Goal: Task Accomplishment & Management: Complete application form

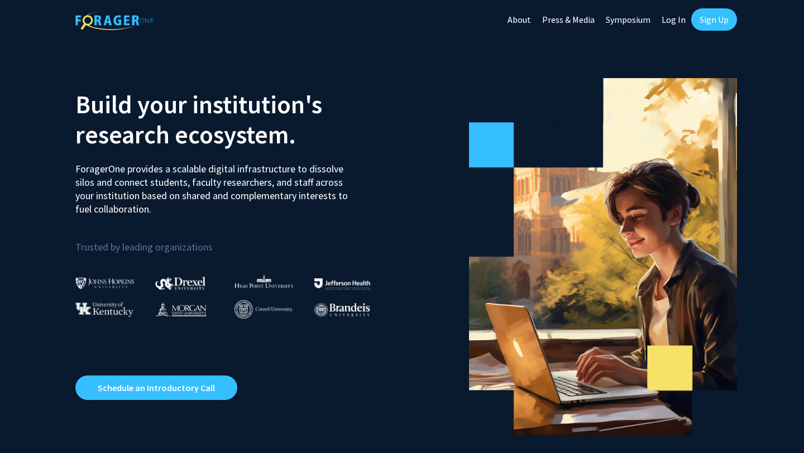
click at [674, 30] on link "Log In" at bounding box center [673, 19] width 35 height 39
select select
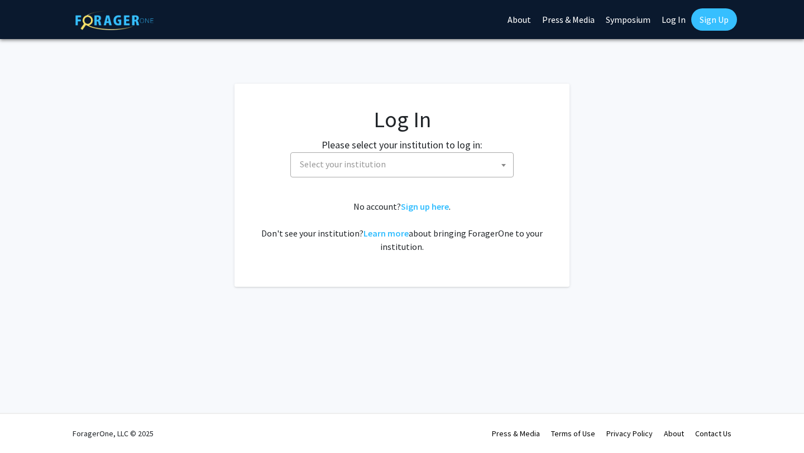
click at [421, 160] on span "Select your institution" at bounding box center [404, 164] width 218 height 23
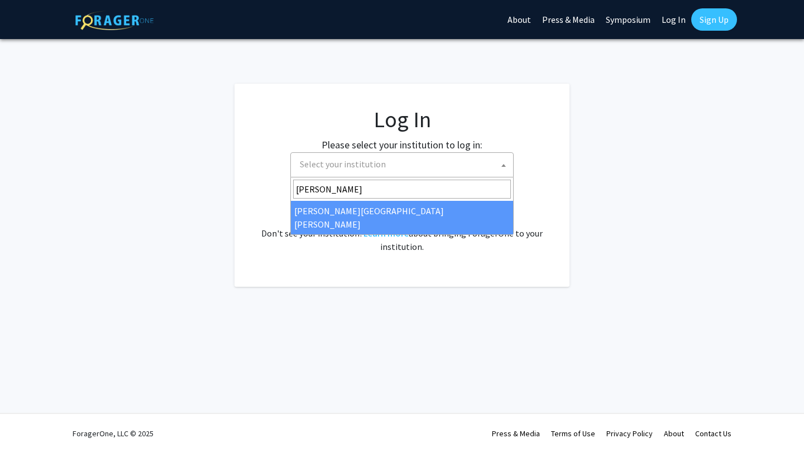
type input "[PERSON_NAME]"
select select "1"
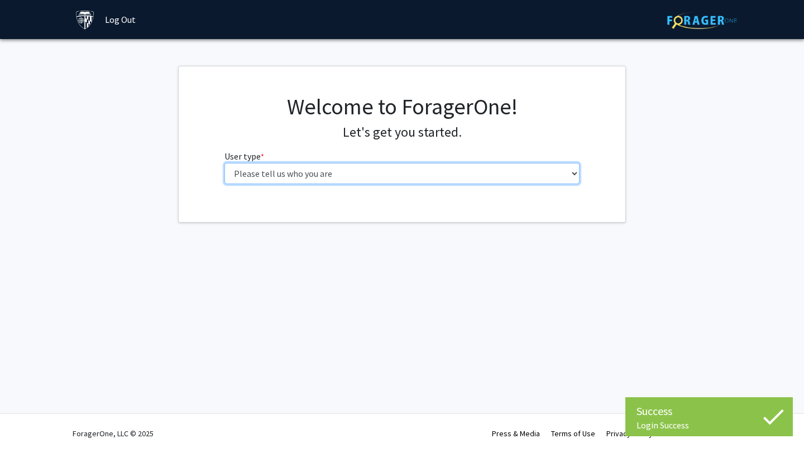
click at [434, 173] on select "Please tell us who you are Undergraduate Student Master's Student Doctoral Cand…" at bounding box center [401, 173] width 355 height 21
select select "1: undergrad"
click at [224, 163] on select "Please tell us who you are Undergraduate Student Master's Student Doctoral Cand…" at bounding box center [401, 173] width 355 height 21
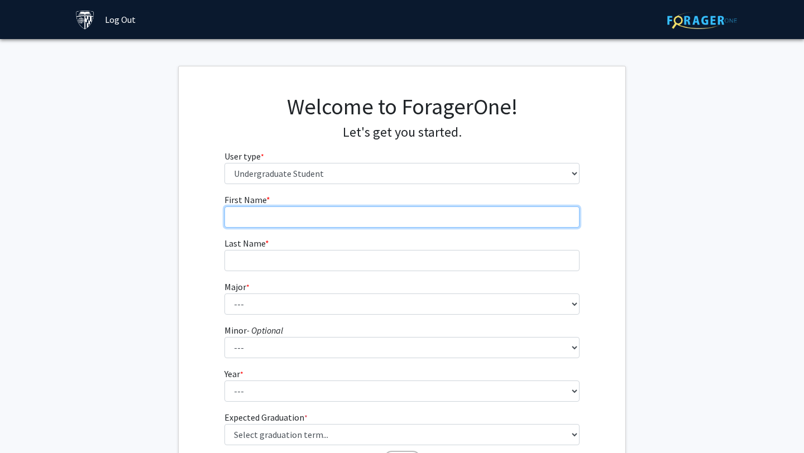
click at [384, 219] on input "First Name * required" at bounding box center [401, 216] width 355 height 21
type input "Nolan"
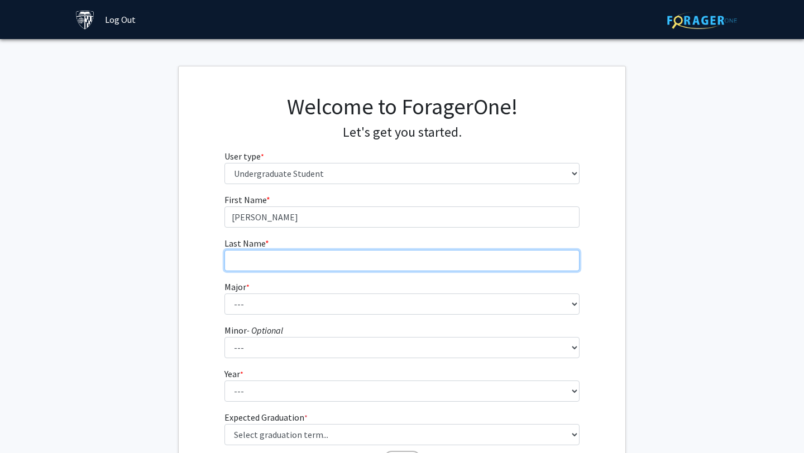
click at [339, 263] on input "Last Name * required" at bounding box center [401, 260] width 355 height 21
type input "Liang"
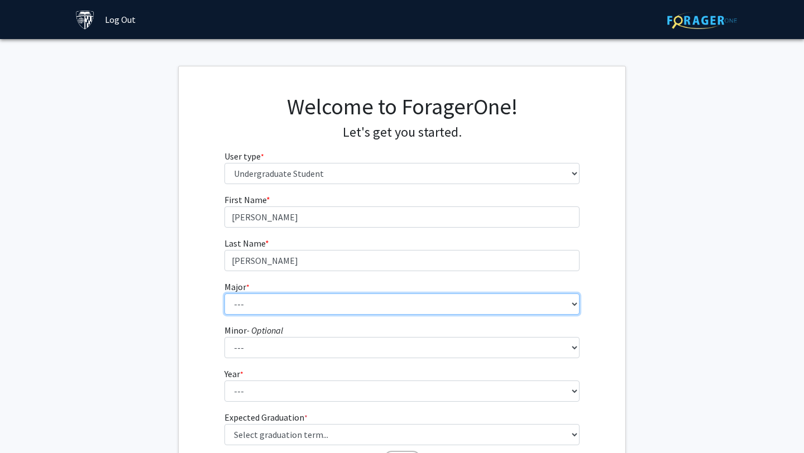
click at [290, 298] on select "--- Africana Studies Anthropology Applied Mathematics & Statistics Archaeology …" at bounding box center [401, 304] width 355 height 21
select select "41: 55"
click at [224, 294] on select "--- Africana Studies Anthropology Applied Mathematics & Statistics Archaeology …" at bounding box center [401, 304] width 355 height 21
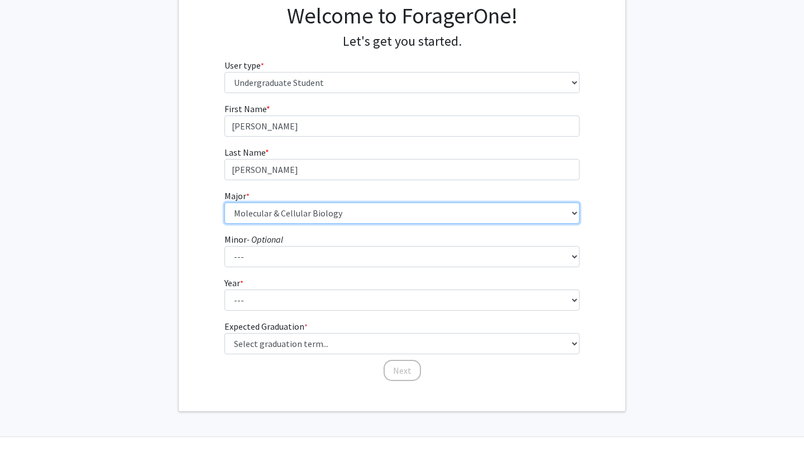
scroll to position [92, 0]
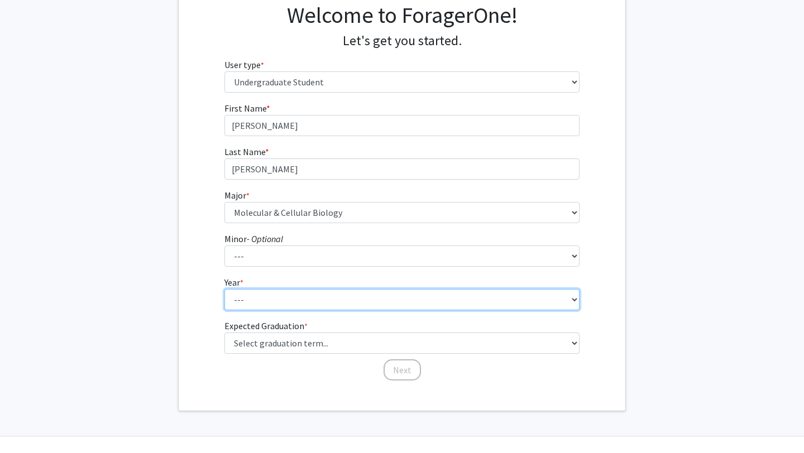
click at [246, 297] on select "--- First-year Sophomore Junior Senior Postbaccalaureate Certificate" at bounding box center [401, 299] width 355 height 21
select select "1: first-year"
click at [224, 289] on select "--- First-year Sophomore Junior Senior Postbaccalaureate Certificate" at bounding box center [401, 299] width 355 height 21
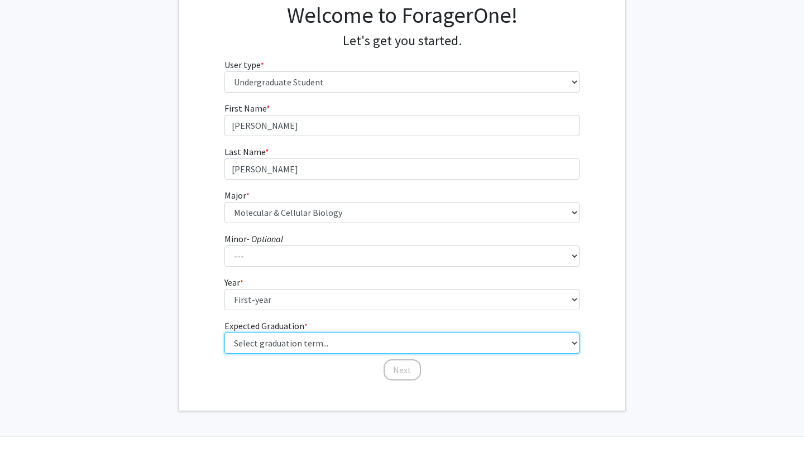
click at [253, 339] on select "Select graduation term... Spring 2025 Summer 2025 Fall 2025 Winter 2025 Spring …" at bounding box center [401, 343] width 355 height 21
select select "17: spring_2029"
click at [224, 333] on select "Select graduation term... Spring 2025 Summer 2025 Fall 2025 Winter 2025 Spring …" at bounding box center [401, 343] width 355 height 21
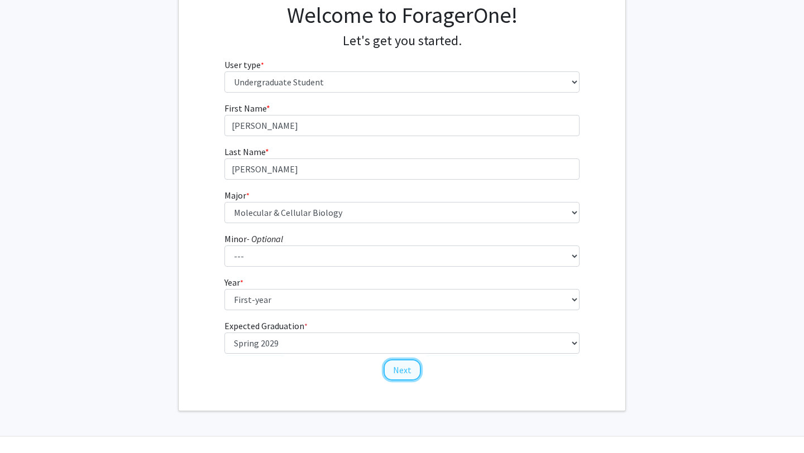
click at [409, 374] on button "Next" at bounding box center [401, 369] width 37 height 21
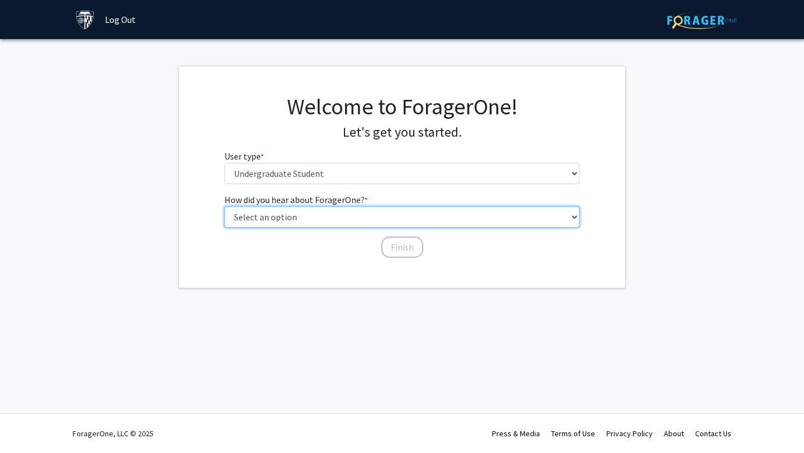
click at [362, 218] on select "Select an option Peer/student recommendation Faculty/staff recommendation Unive…" at bounding box center [401, 216] width 355 height 21
select select "2: faculty_recommendation"
click at [224, 206] on select "Select an option Peer/student recommendation Faculty/staff recommendation Unive…" at bounding box center [401, 216] width 355 height 21
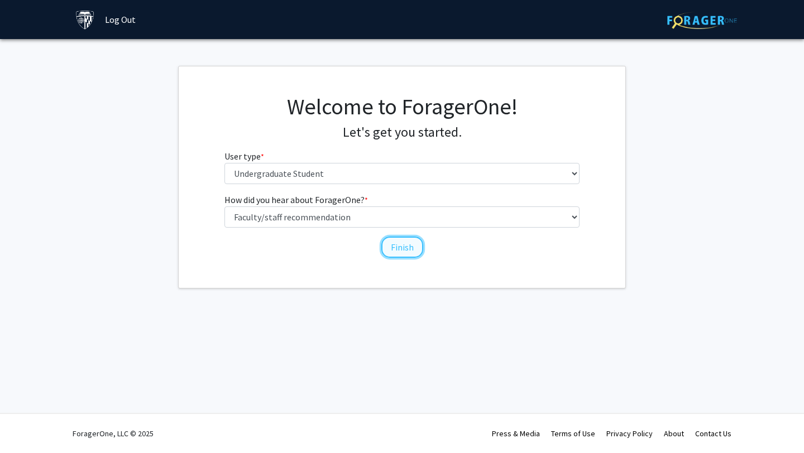
click at [402, 251] on button "Finish" at bounding box center [402, 247] width 42 height 21
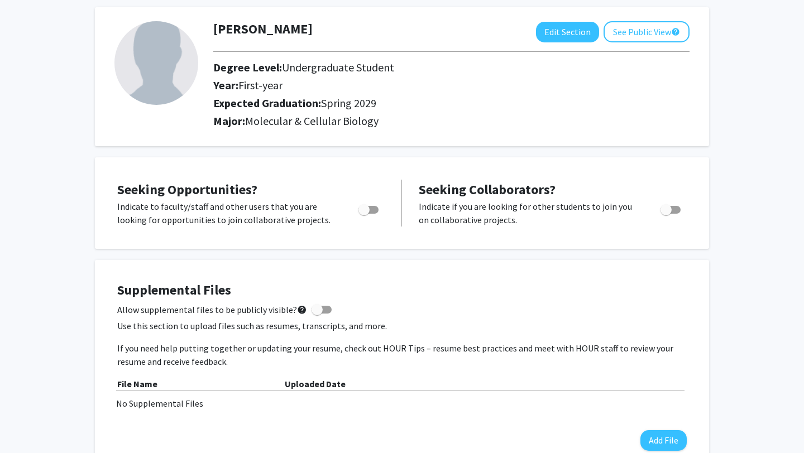
scroll to position [53, 0]
click at [374, 212] on span "Toggle" at bounding box center [368, 209] width 20 height 8
click at [364, 213] on input "Are you actively seeking opportunities?" at bounding box center [363, 213] width 1 height 1
checkbox input "true"
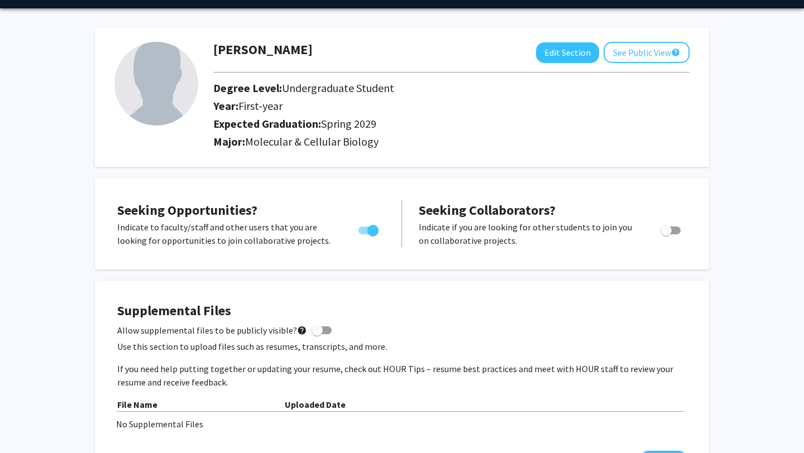
scroll to position [0, 0]
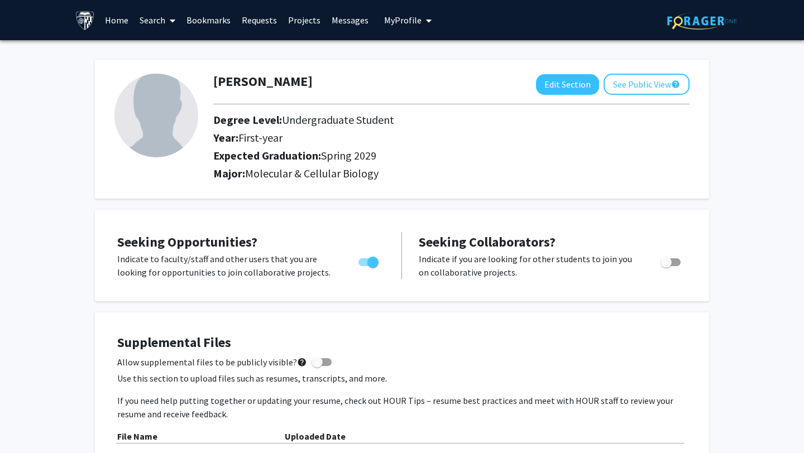
click at [162, 20] on link "Search" at bounding box center [157, 20] width 47 height 39
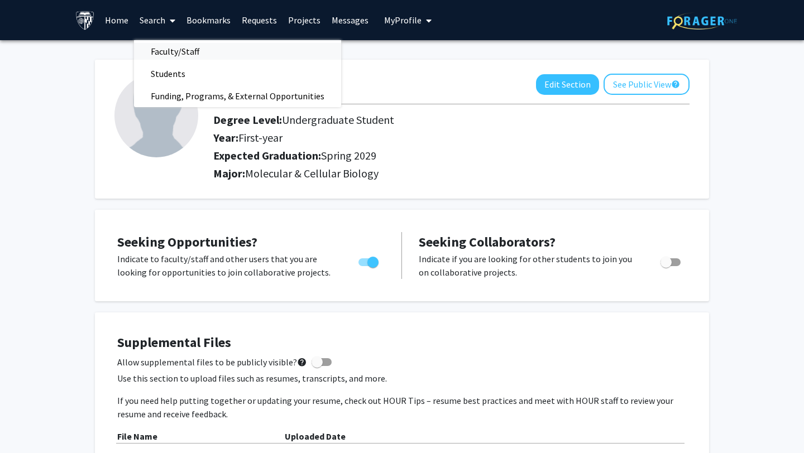
click at [172, 51] on span "Faculty/Staff" at bounding box center [175, 51] width 82 height 22
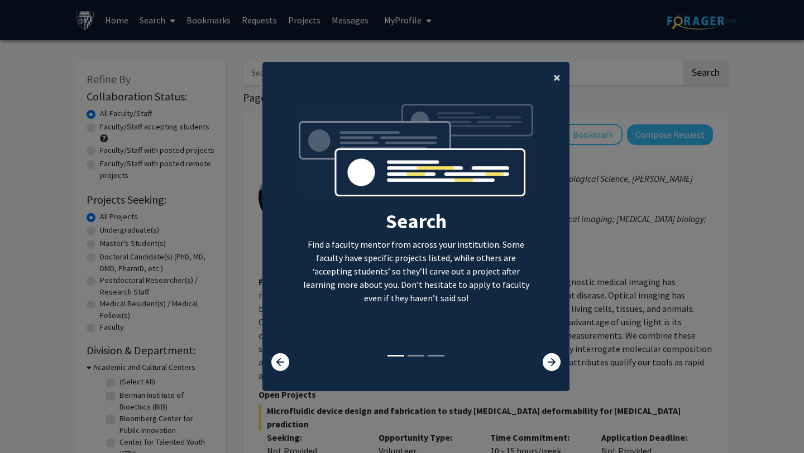
click at [555, 80] on span "×" at bounding box center [556, 77] width 7 height 17
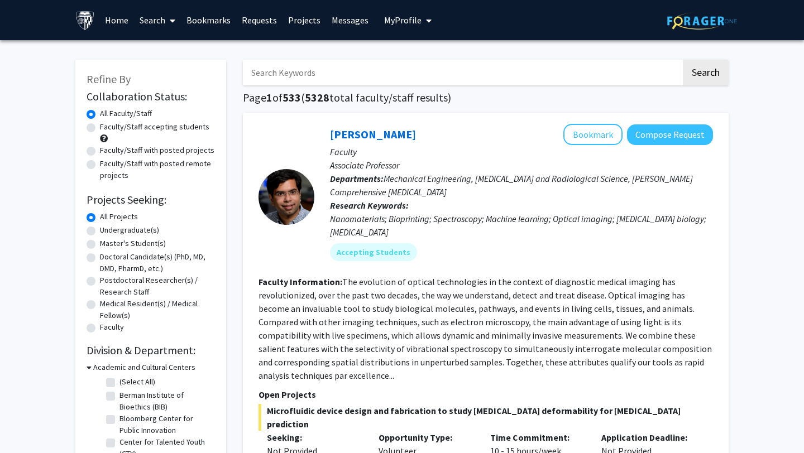
click at [100, 230] on label "Undergraduate(s)" at bounding box center [129, 230] width 59 height 12
click at [100, 230] on input "Undergraduate(s)" at bounding box center [103, 227] width 7 height 7
radio input "true"
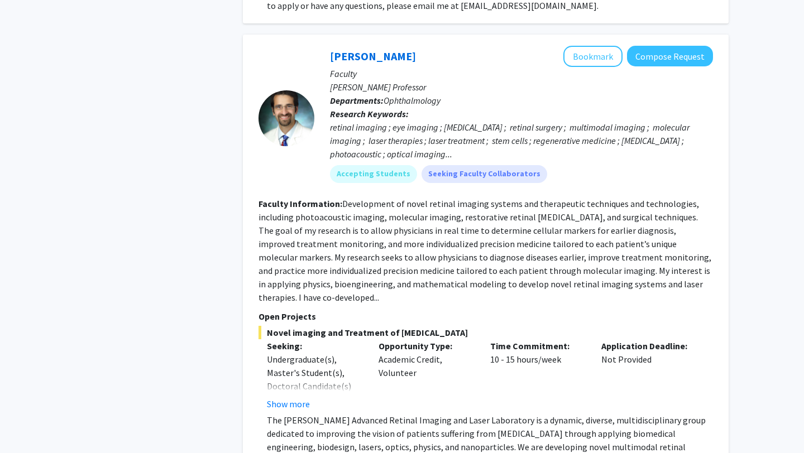
scroll to position [550, 0]
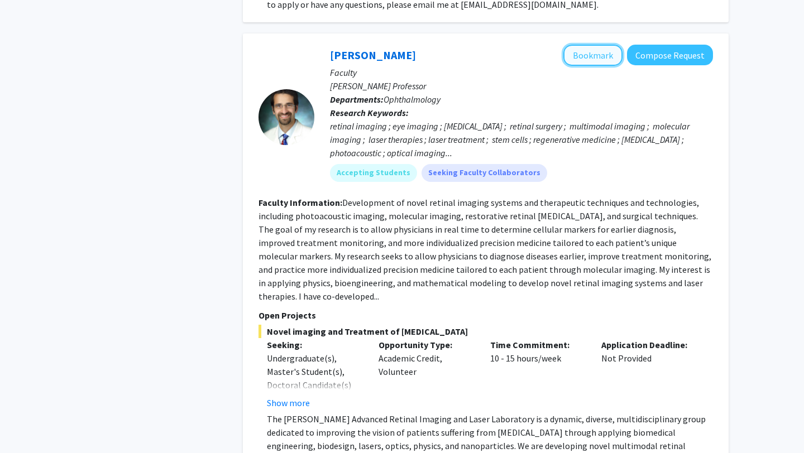
click at [589, 45] on button "Bookmark" at bounding box center [592, 55] width 59 height 21
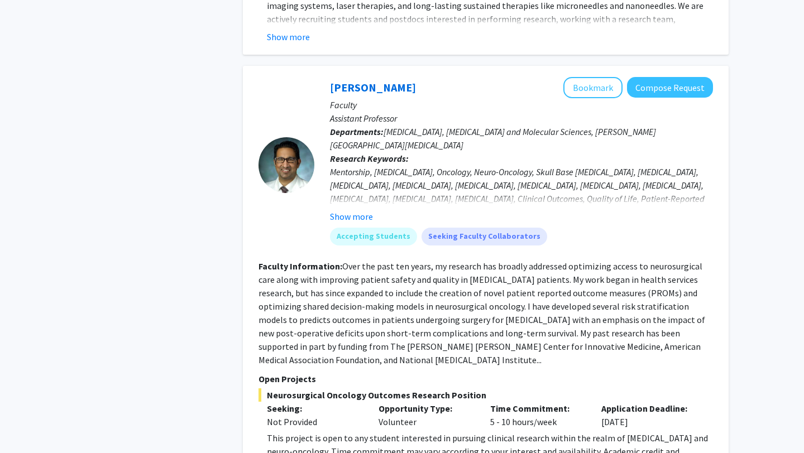
scroll to position [1021, 0]
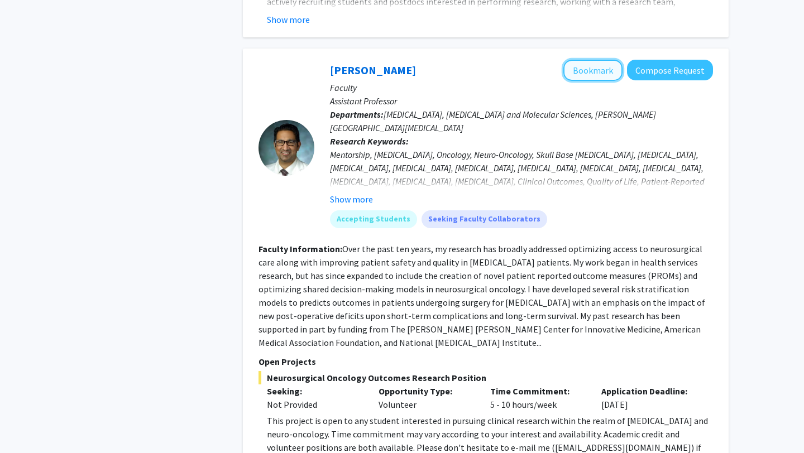
click at [581, 60] on button "Bookmark" at bounding box center [592, 70] width 59 height 21
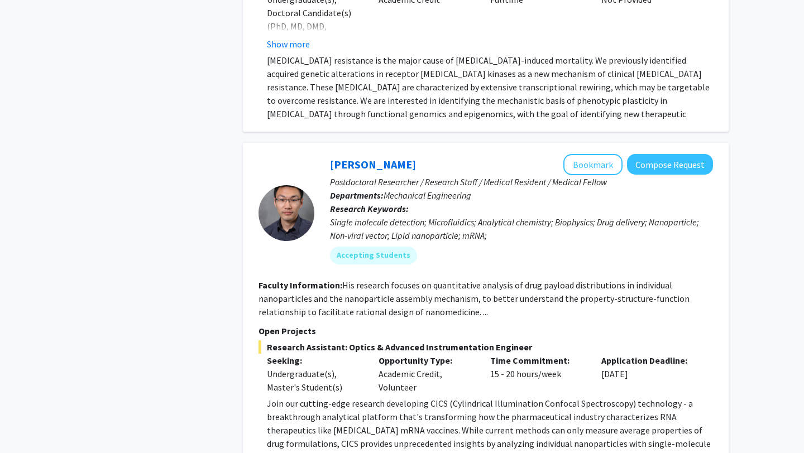
scroll to position [3988, 0]
